Goal: Transaction & Acquisition: Purchase product/service

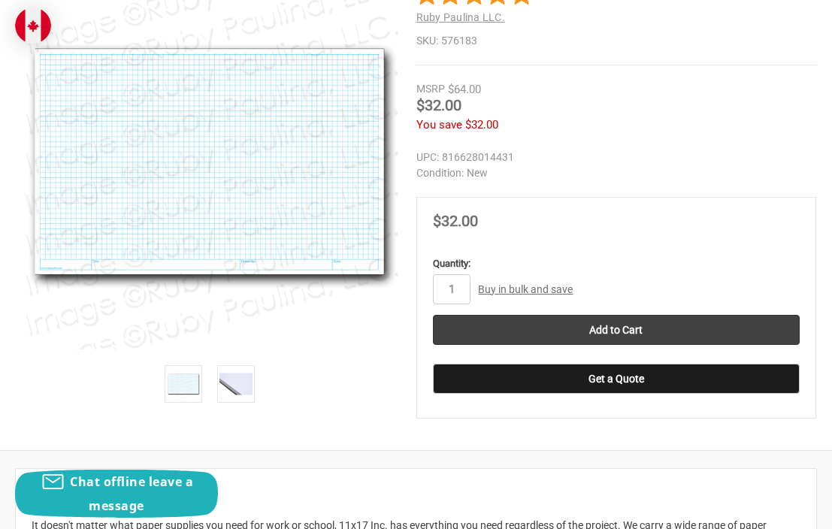
scroll to position [495, 0]
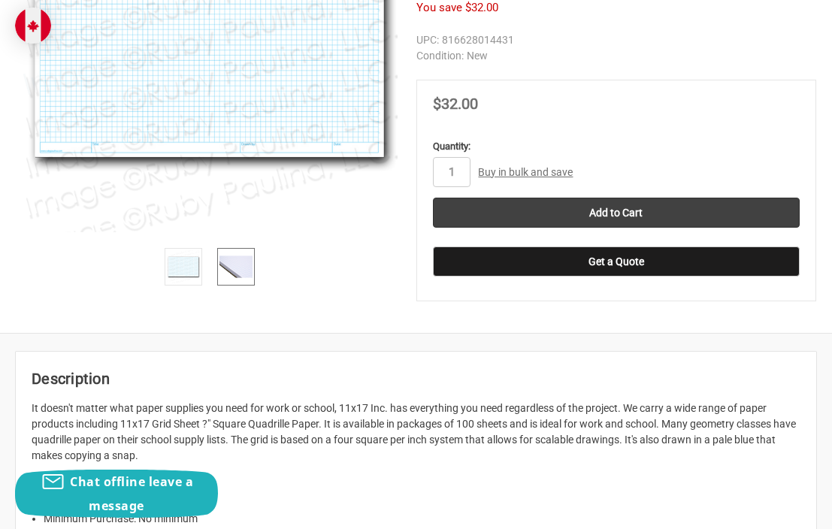
click at [238, 269] on img at bounding box center [236, 266] width 33 height 33
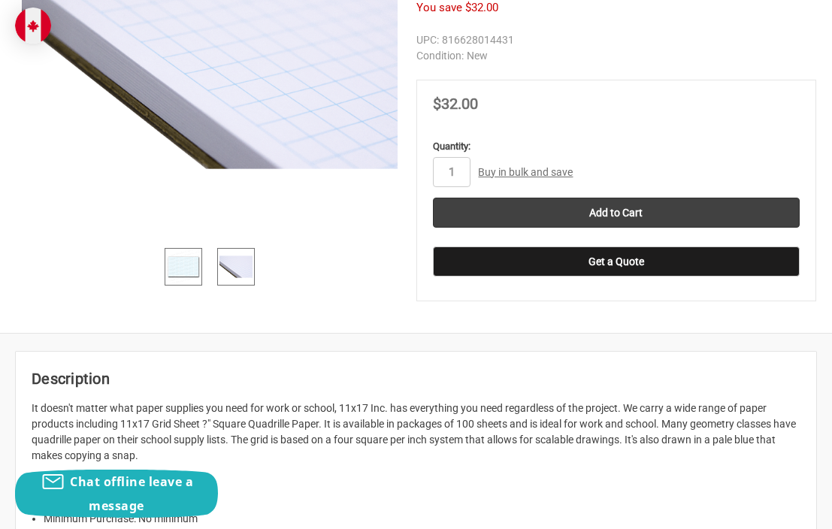
click at [188, 269] on img at bounding box center [183, 266] width 33 height 33
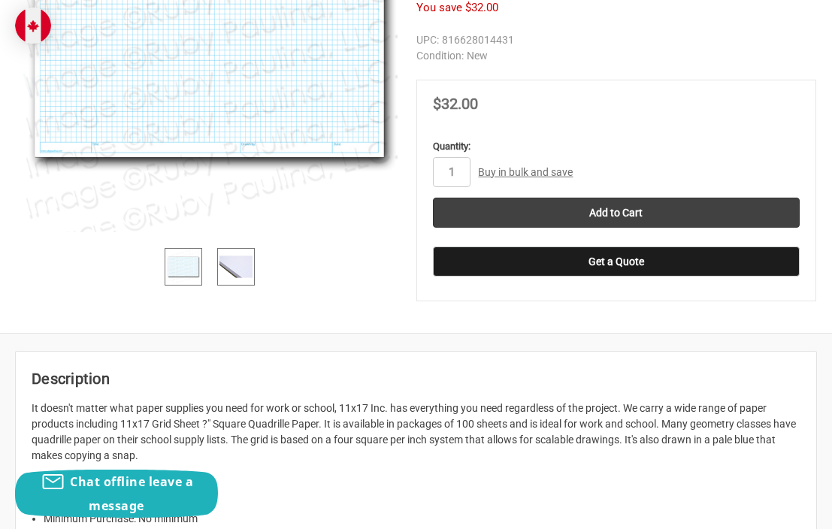
click at [232, 268] on img at bounding box center [236, 266] width 33 height 33
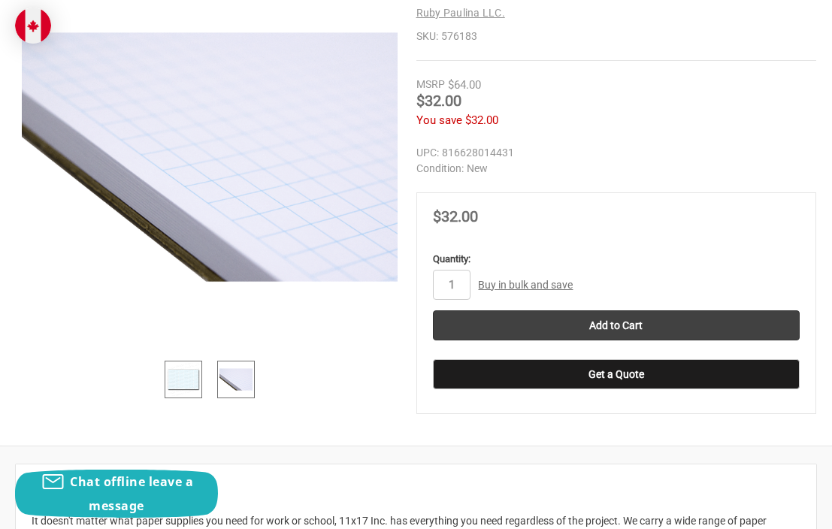
click at [189, 372] on img at bounding box center [183, 379] width 33 height 33
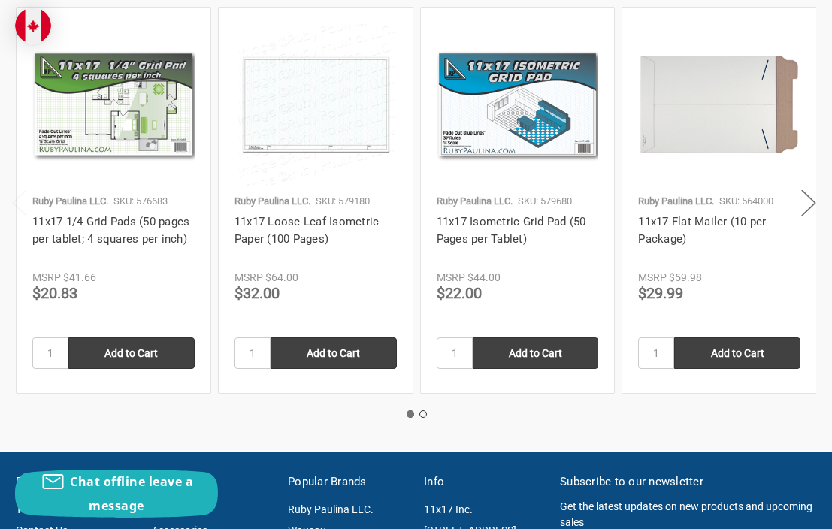
scroll to position [2150, 0]
